Goal: Task Accomplishment & Management: Use online tool/utility

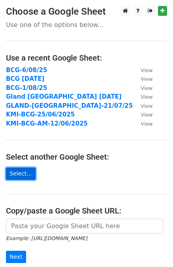
click at [23, 177] on link "Select..." at bounding box center [21, 174] width 30 height 12
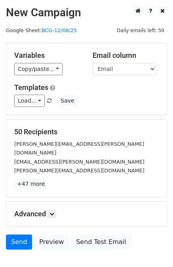
scroll to position [40, 0]
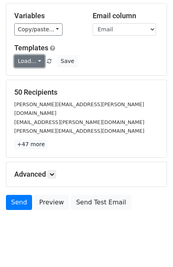
click at [37, 61] on link "Load..." at bounding box center [29, 61] width 31 height 12
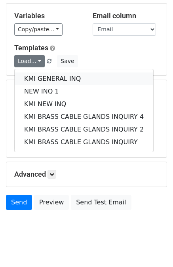
click at [51, 73] on link "KMI GENERAL INQ" at bounding box center [84, 79] width 139 height 13
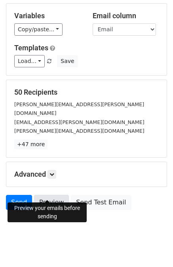
click at [48, 196] on link "Preview" at bounding box center [51, 202] width 35 height 15
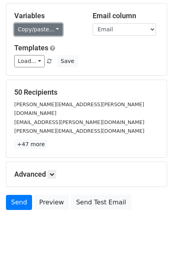
click at [52, 33] on link "Copy/paste..." at bounding box center [38, 29] width 48 height 12
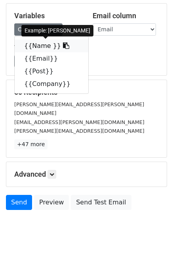
click at [63, 47] on icon at bounding box center [66, 45] width 6 height 6
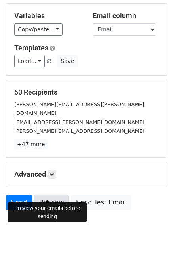
click at [52, 195] on link "Preview" at bounding box center [51, 202] width 35 height 15
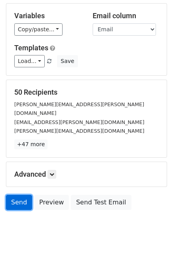
click at [19, 195] on link "Send" at bounding box center [19, 202] width 26 height 15
